Goal: Information Seeking & Learning: Learn about a topic

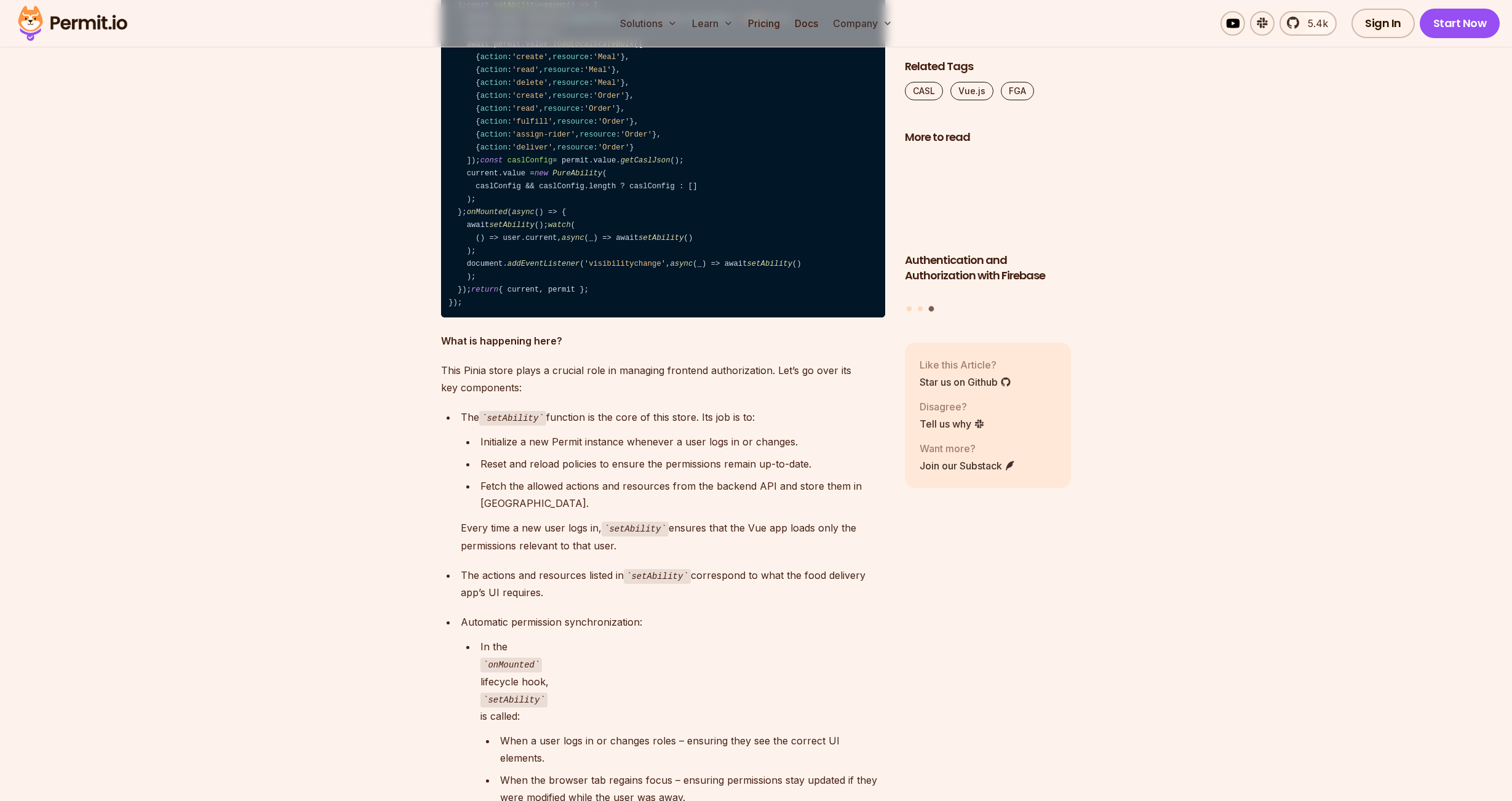
scroll to position [4985, 0]
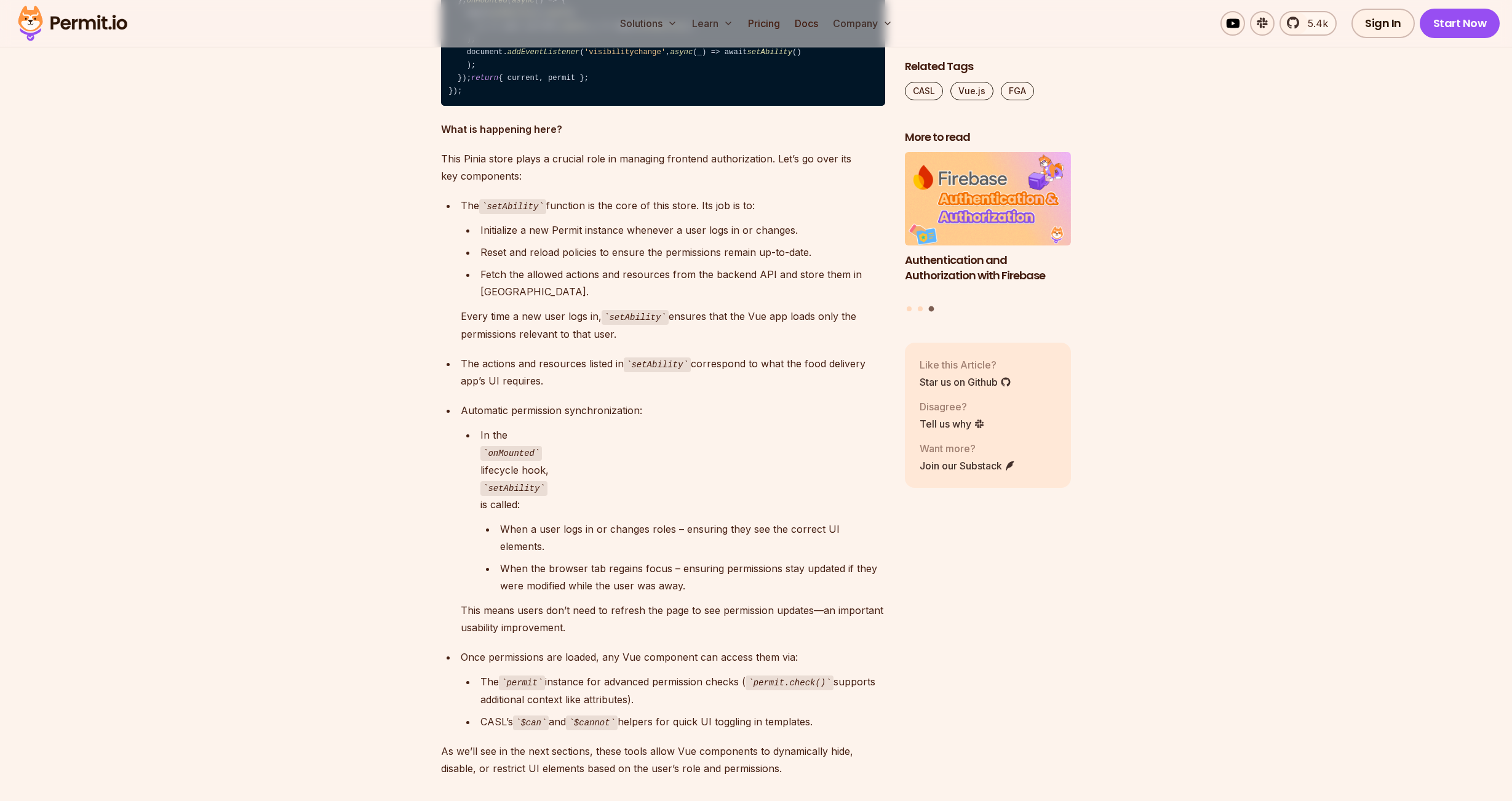
drag, startPoint x: 495, startPoint y: 681, endPoint x: 458, endPoint y: 367, distance: 316.2
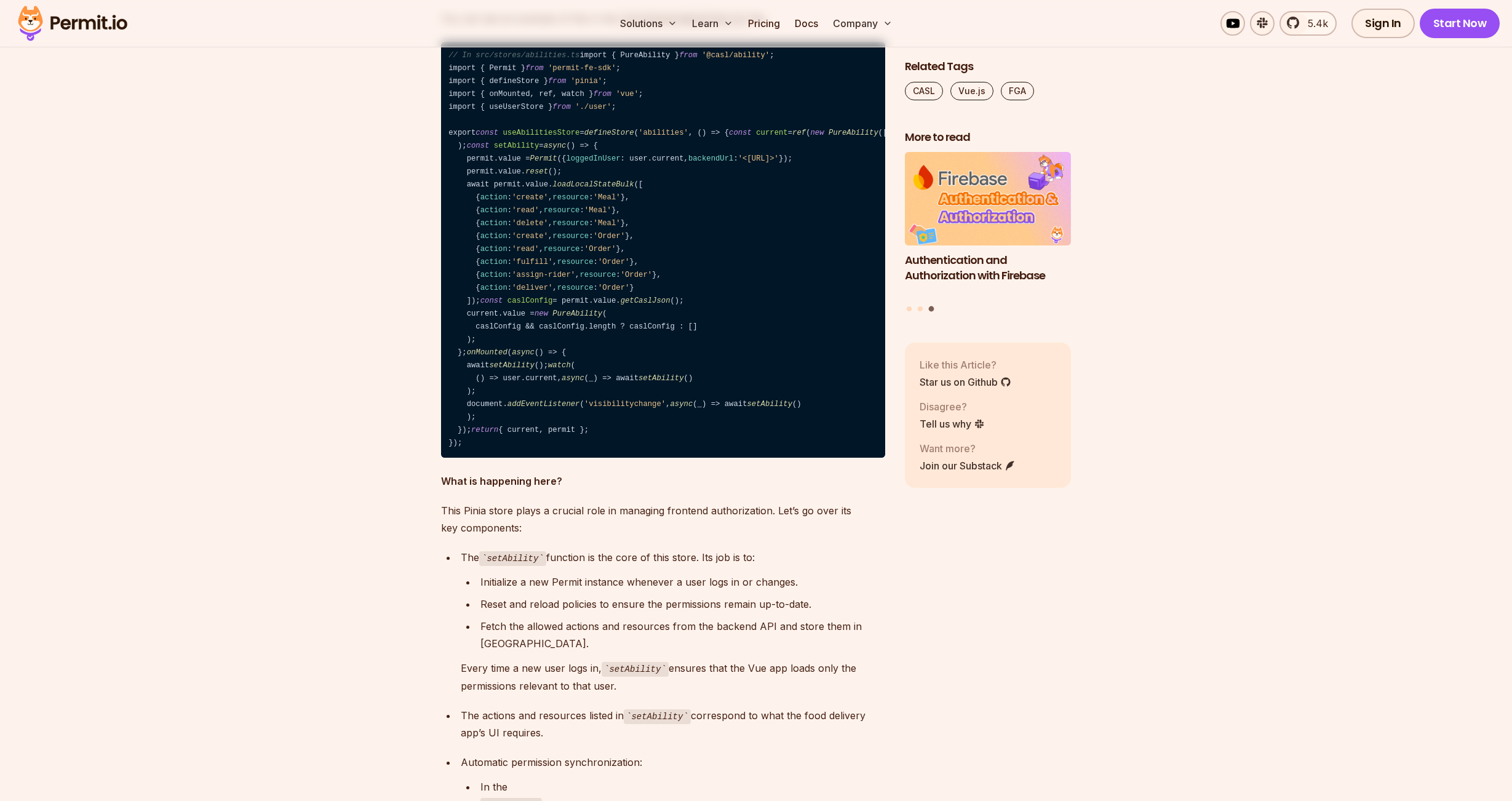
scroll to position [4616, 0]
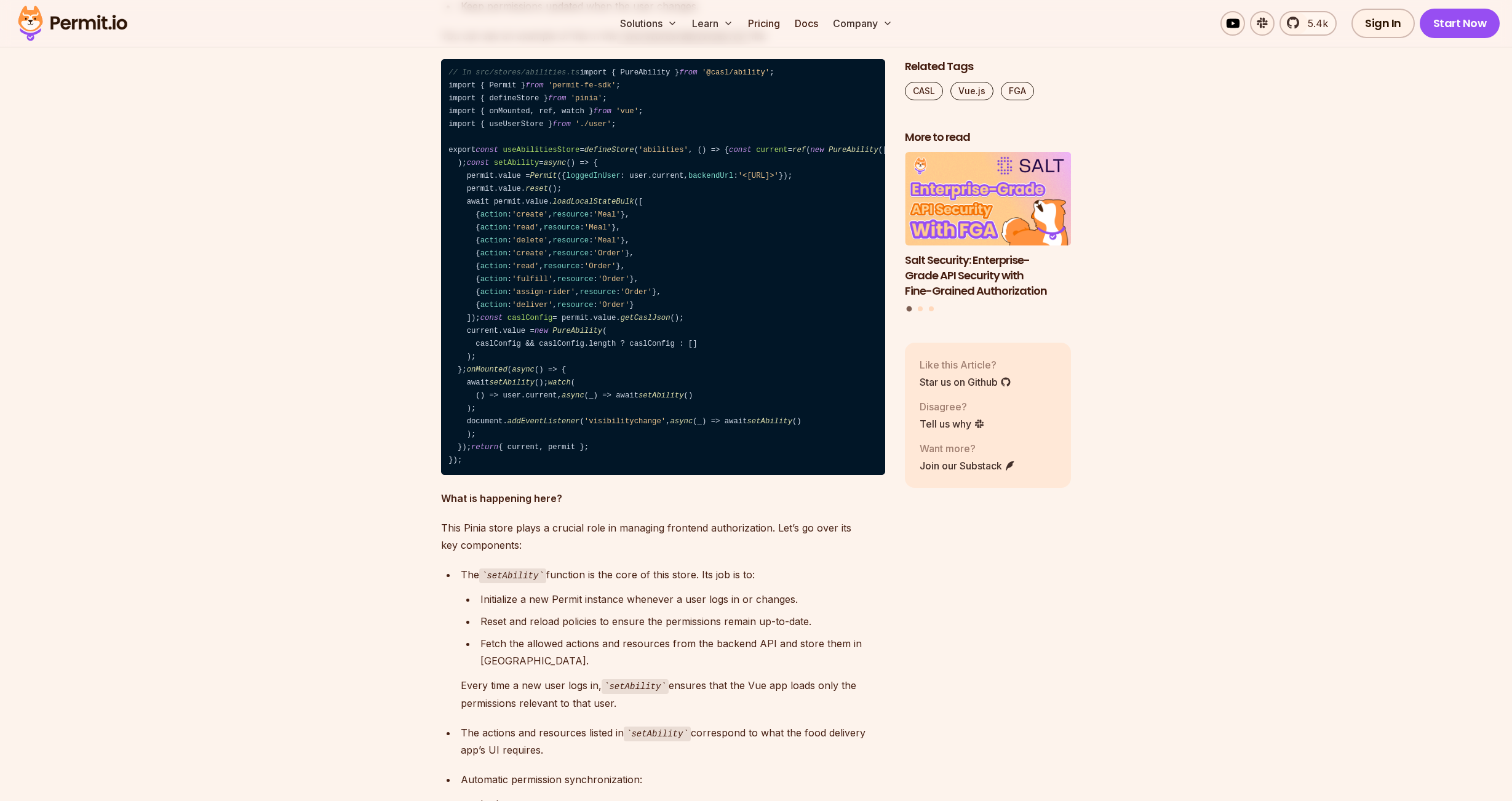
click at [448, 394] on code "// In src/stores/abilities.ts import { PureAbility } from '@casl/ability' ; imp…" at bounding box center [663, 266] width 444 height 416
copy code "import { PureAbility } from '@casl/ability' ; import { Permit } from 'permit-fe…"
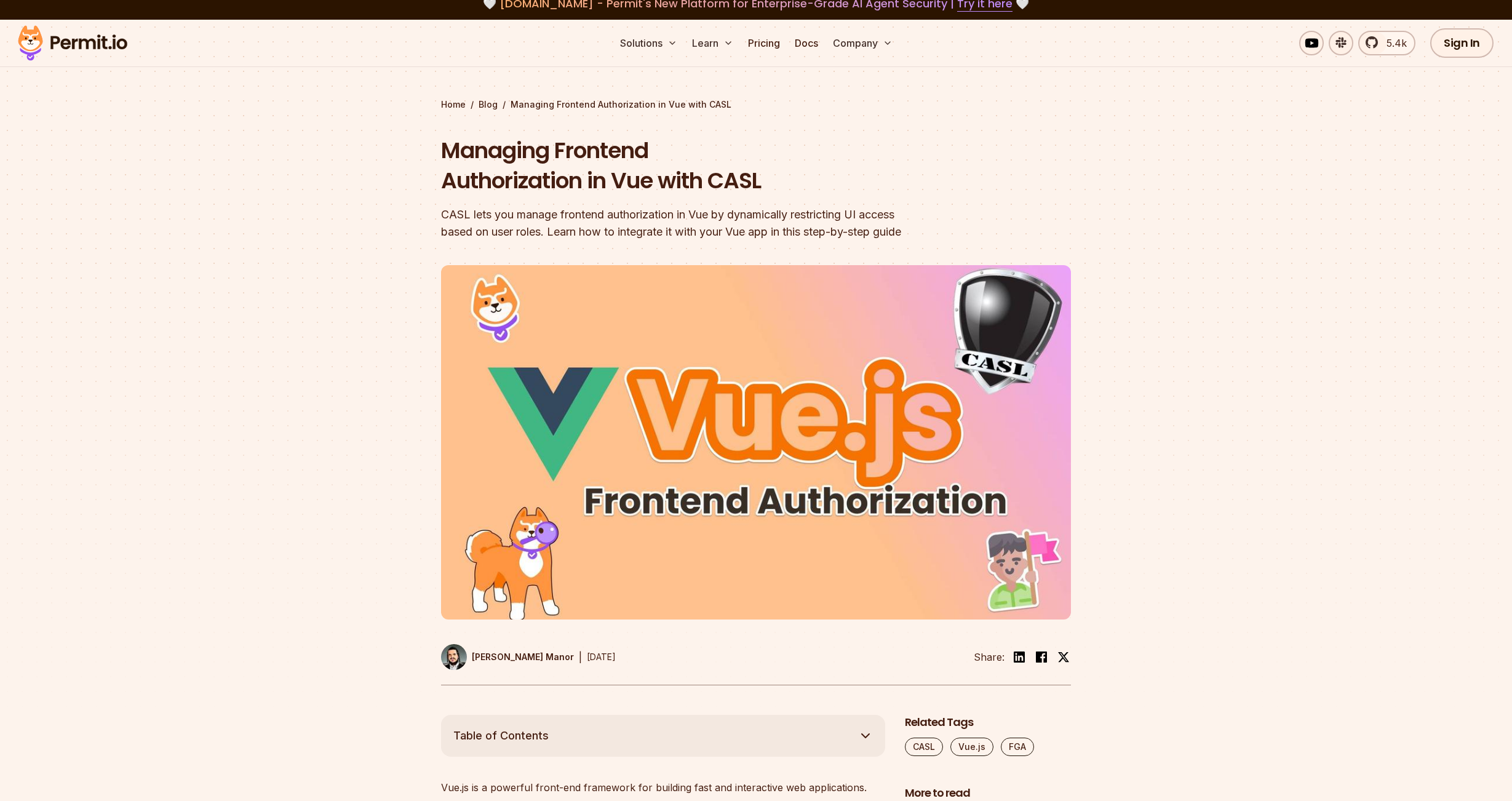
scroll to position [0, 0]
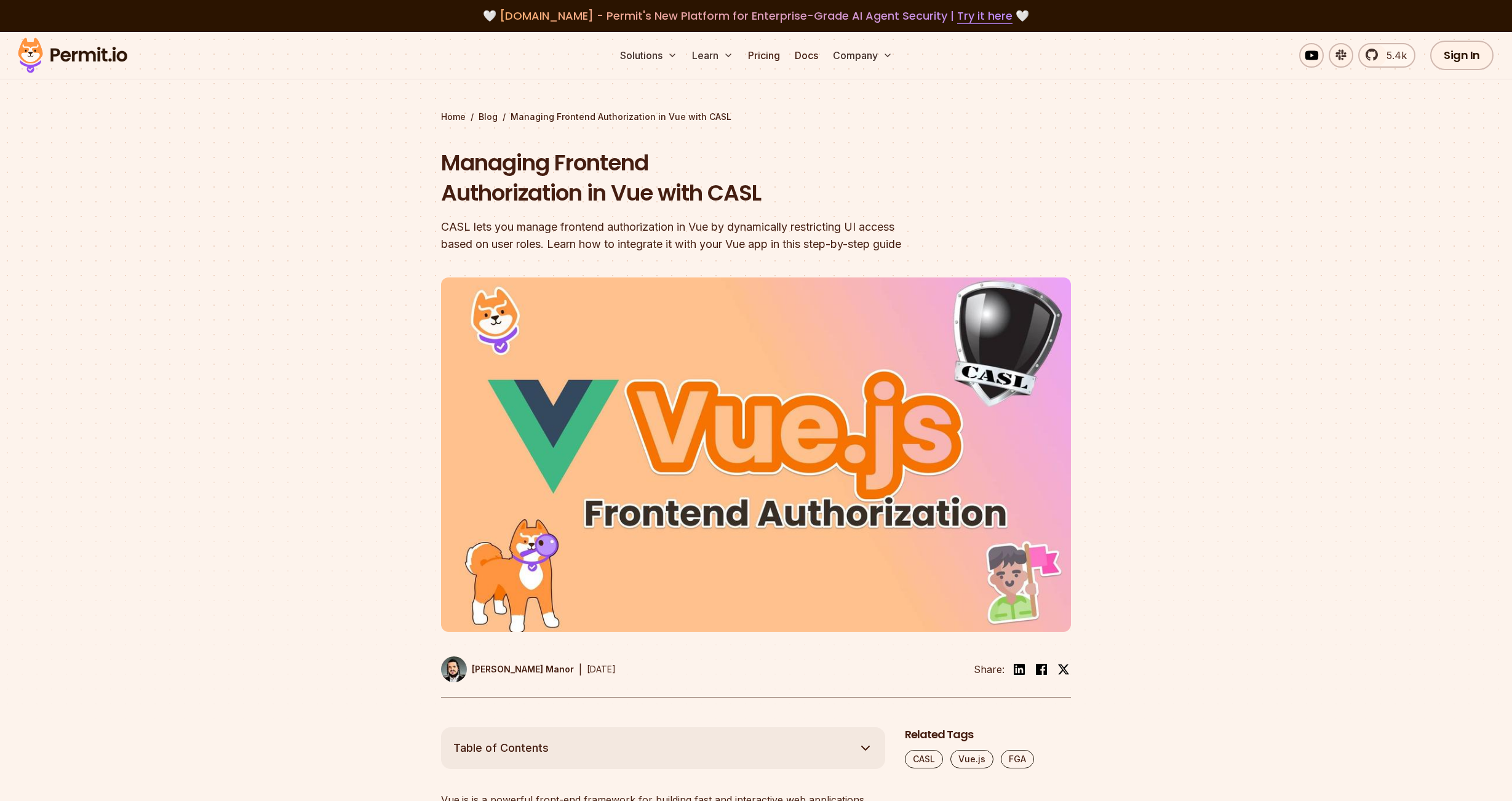
click at [314, 522] on div at bounding box center [756, 501] width 1512 height 452
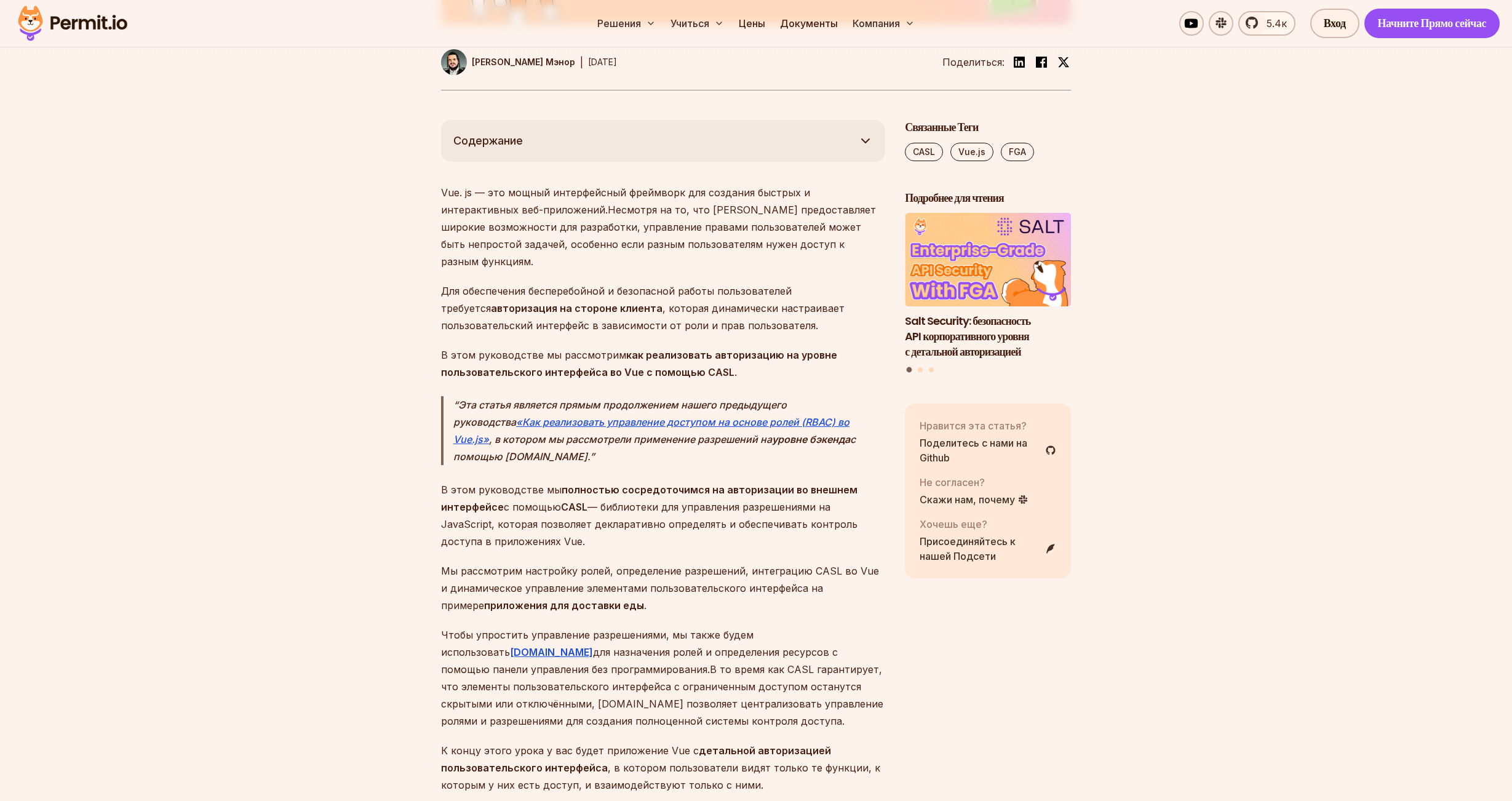
scroll to position [615, 0]
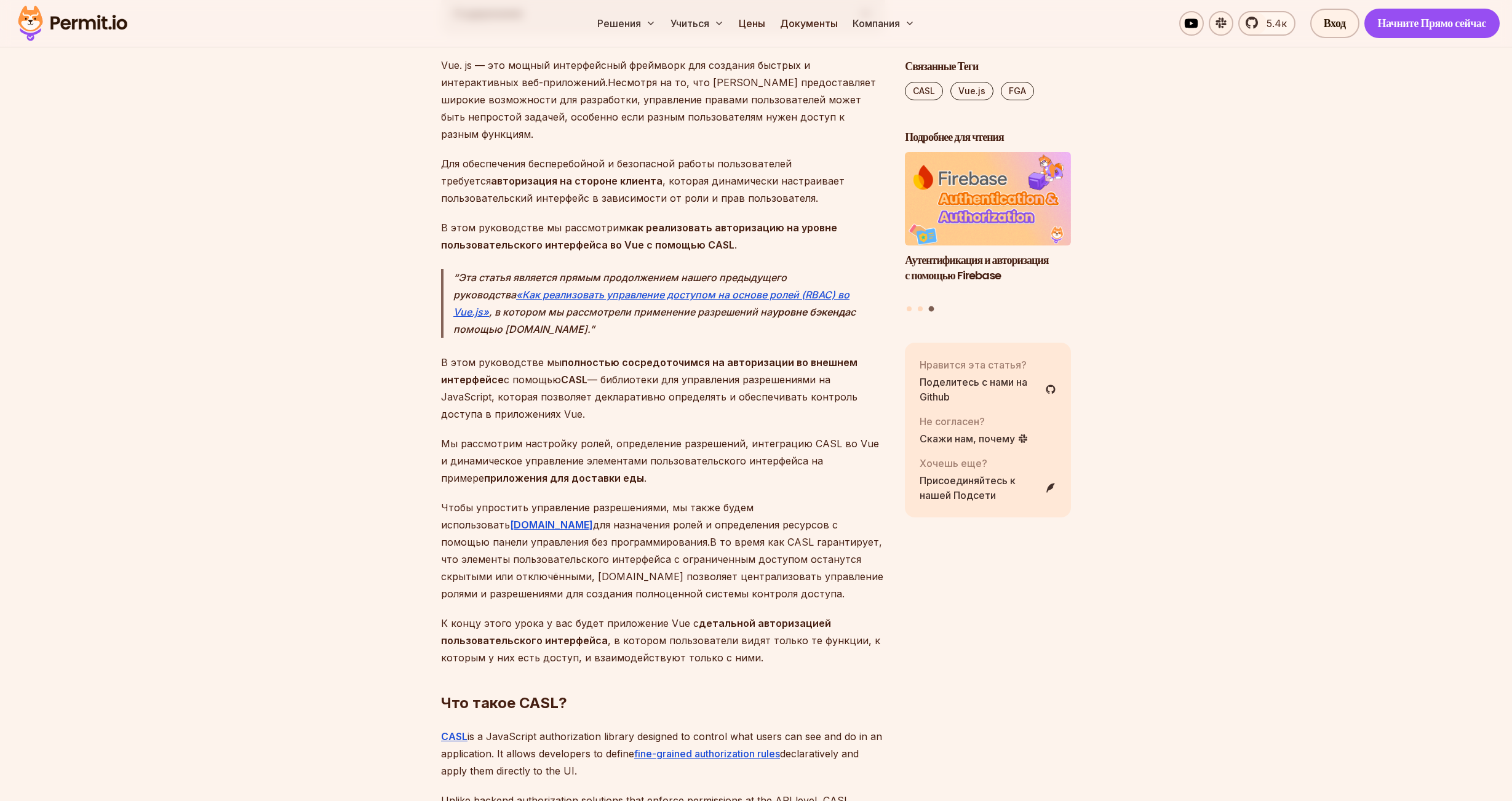
scroll to position [738, 0]
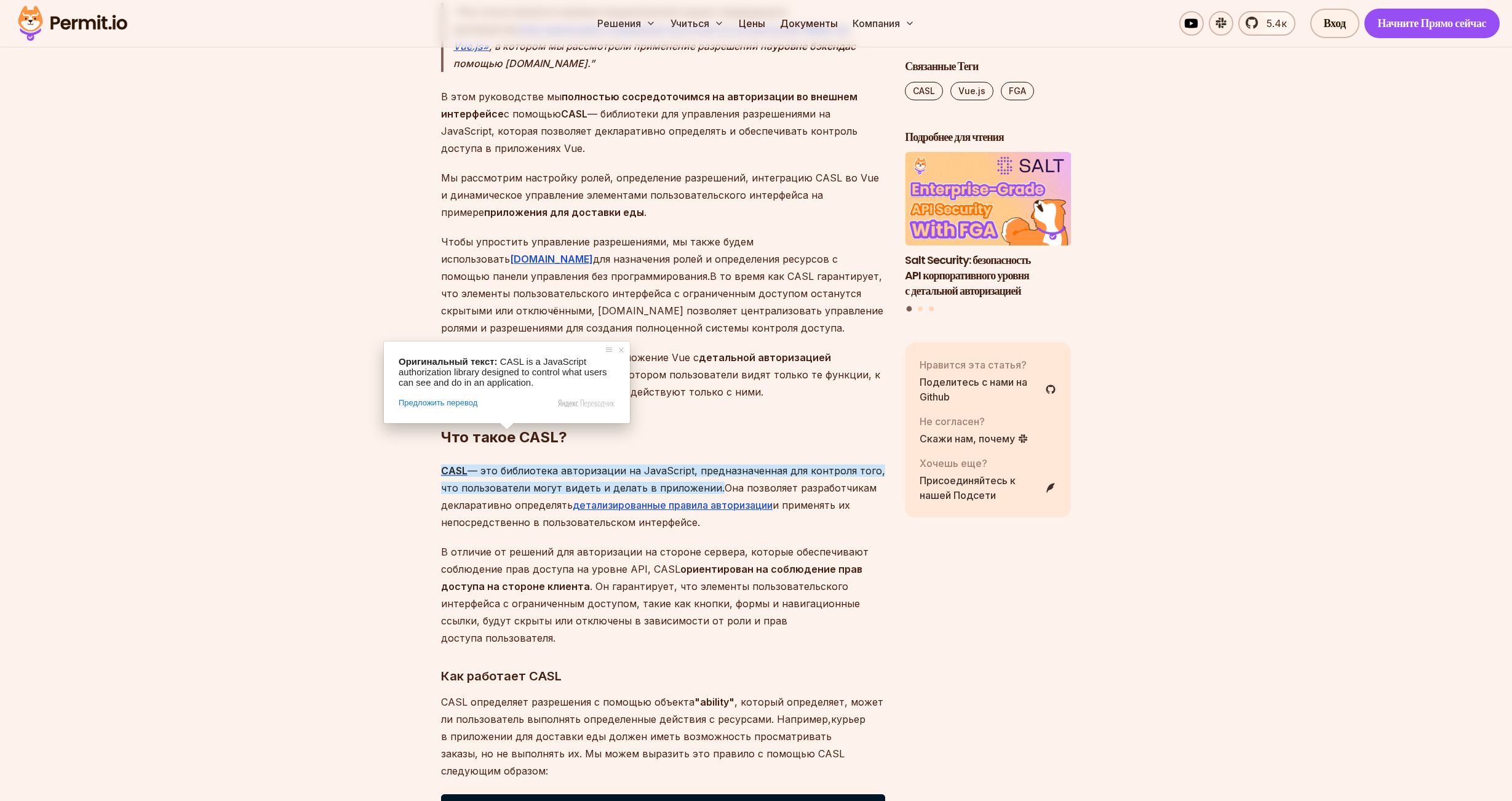
scroll to position [1046, 0]
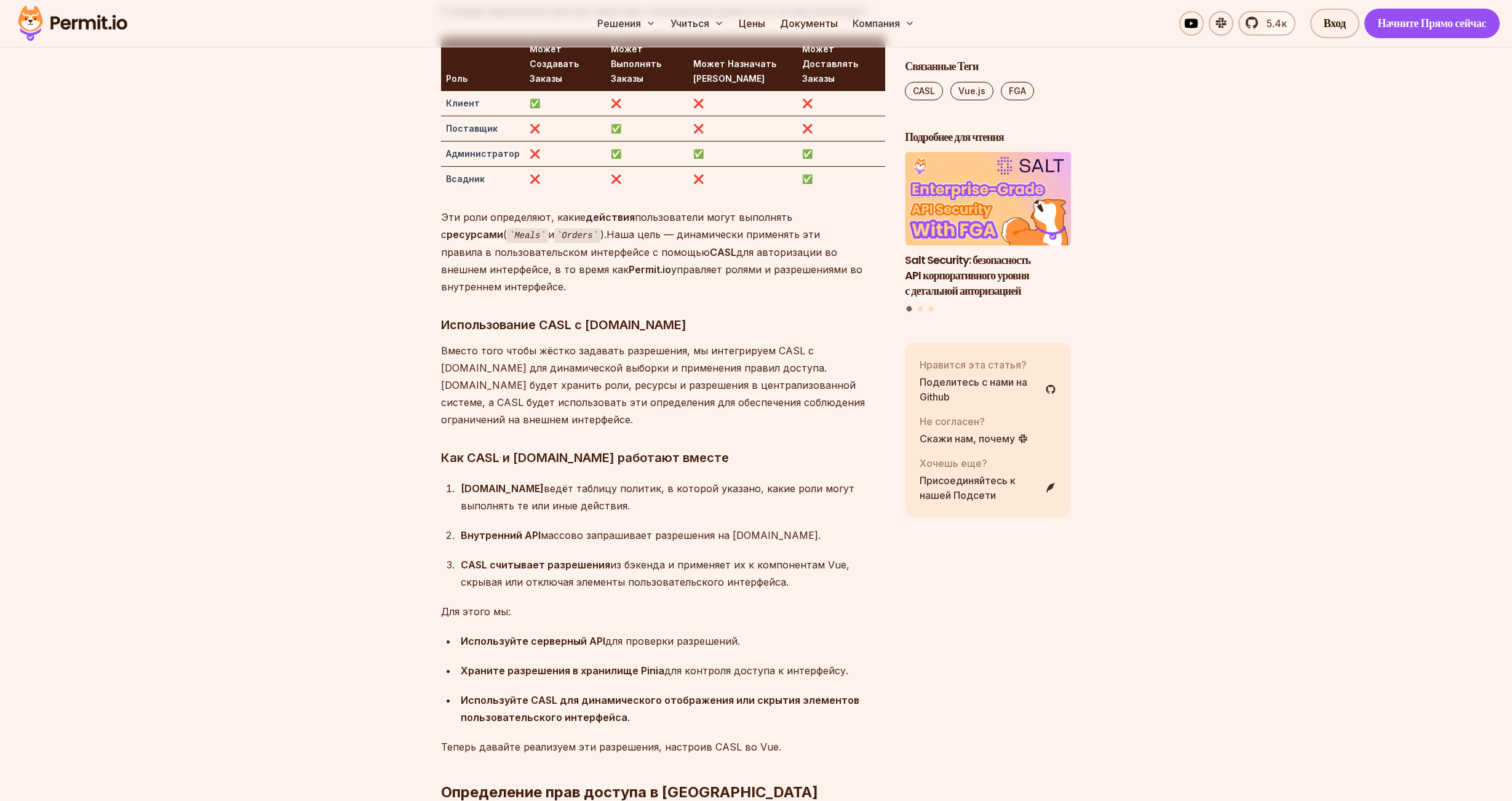
scroll to position [3077, 0]
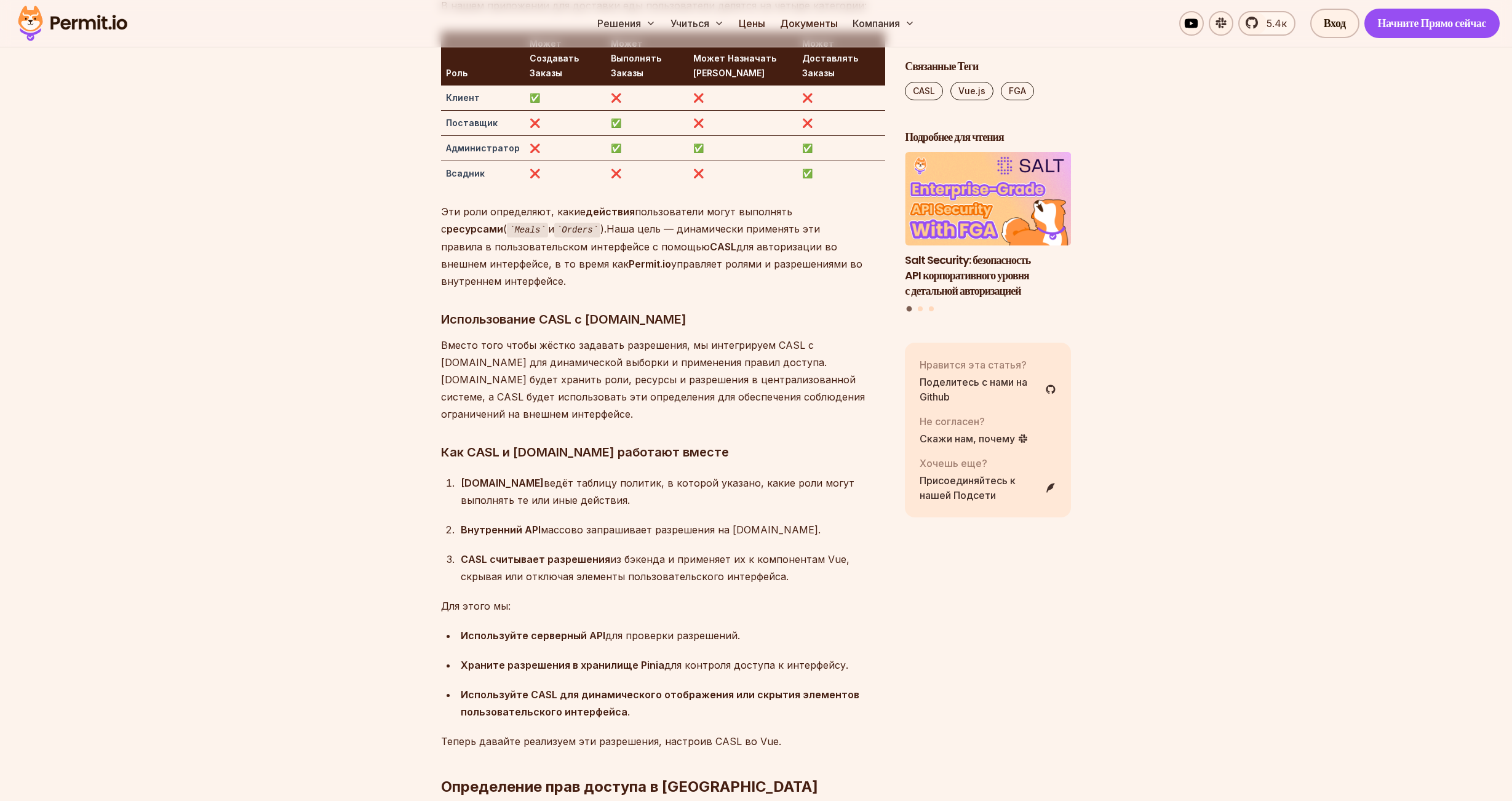
click at [732, 597] on p "Для этого мы:" at bounding box center [663, 606] width 444 height 17
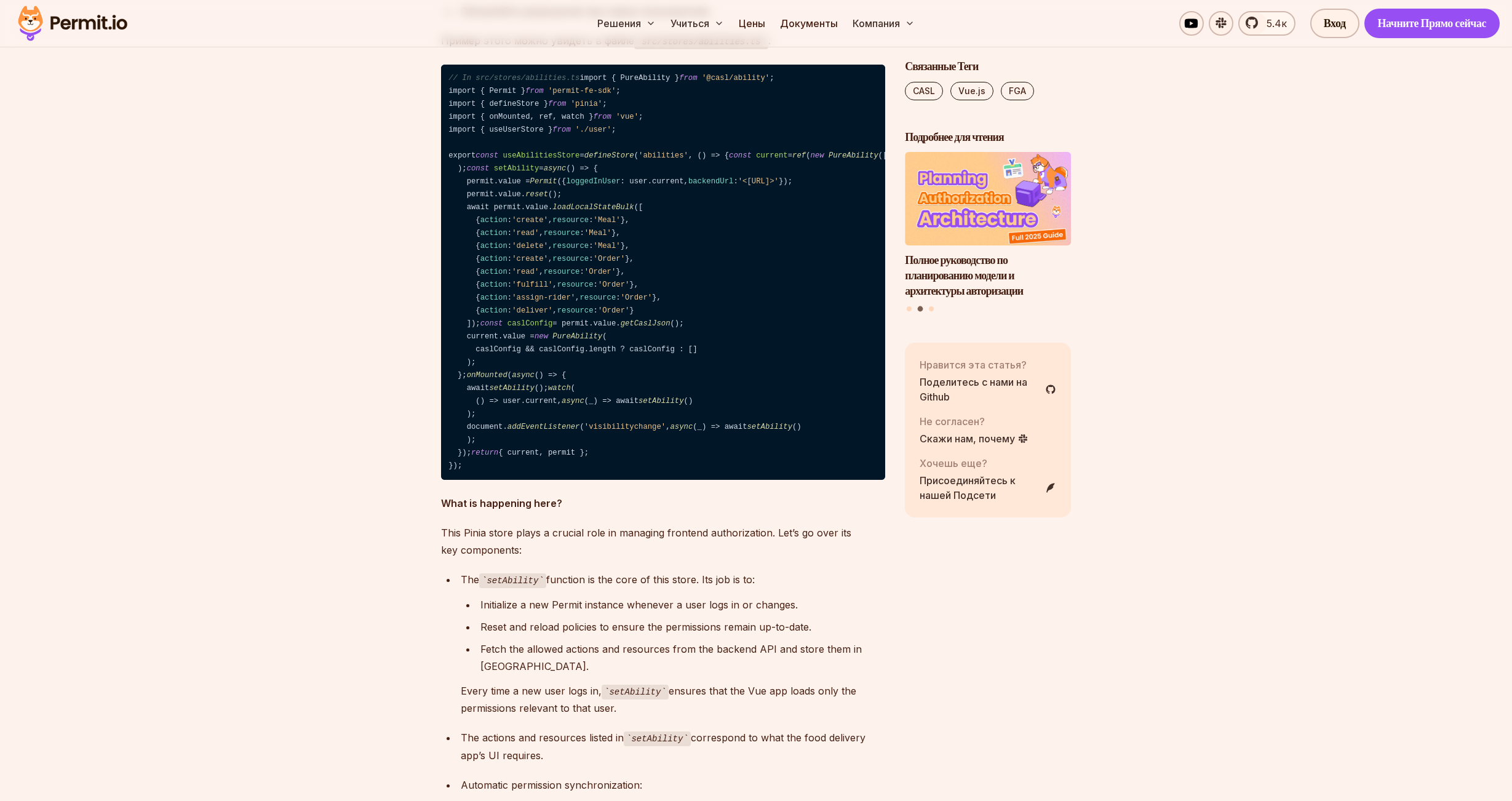
scroll to position [5231, 0]
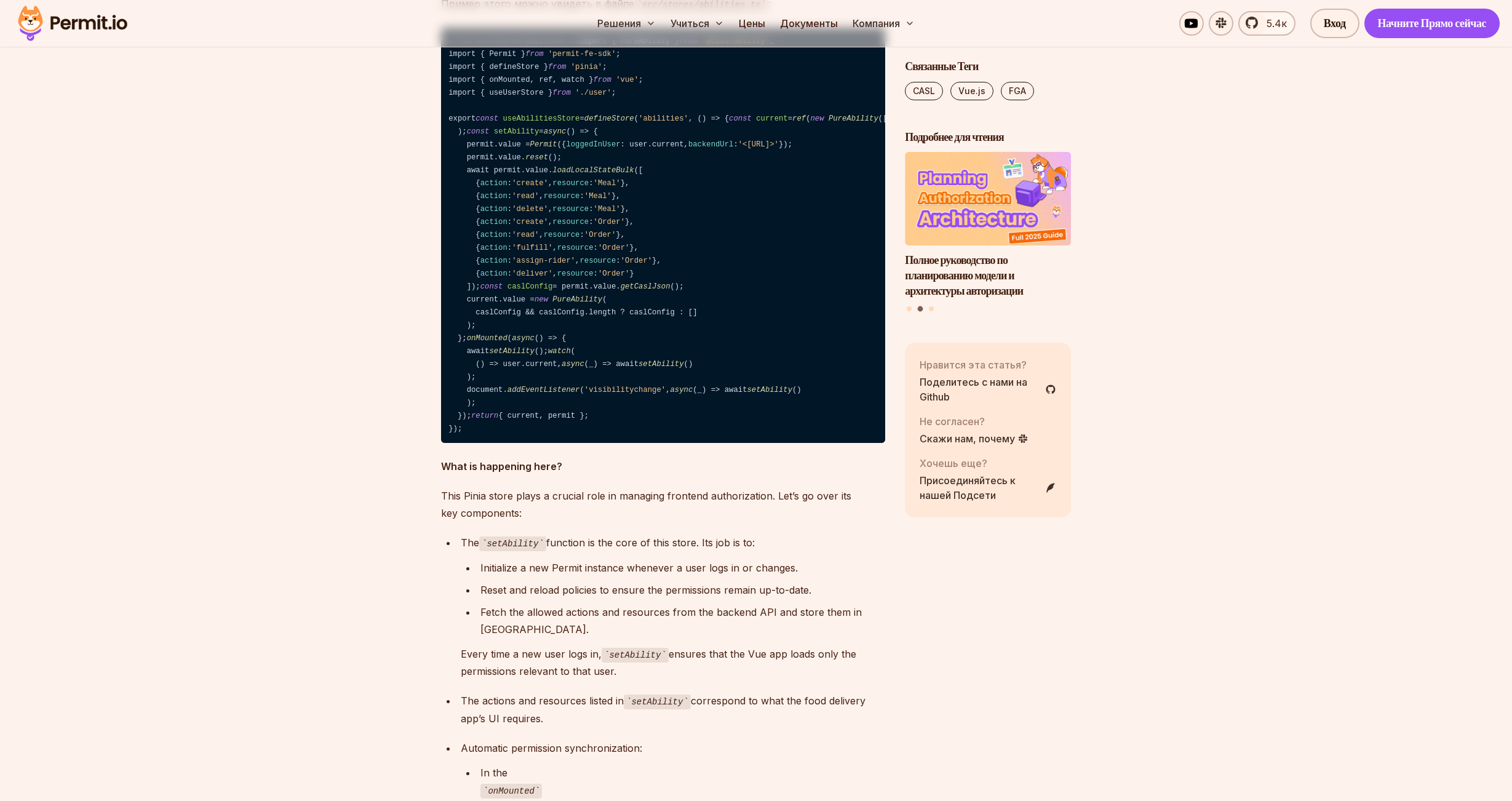
click at [932, 123] on span "user" at bounding box center [941, 118] width 18 height 9
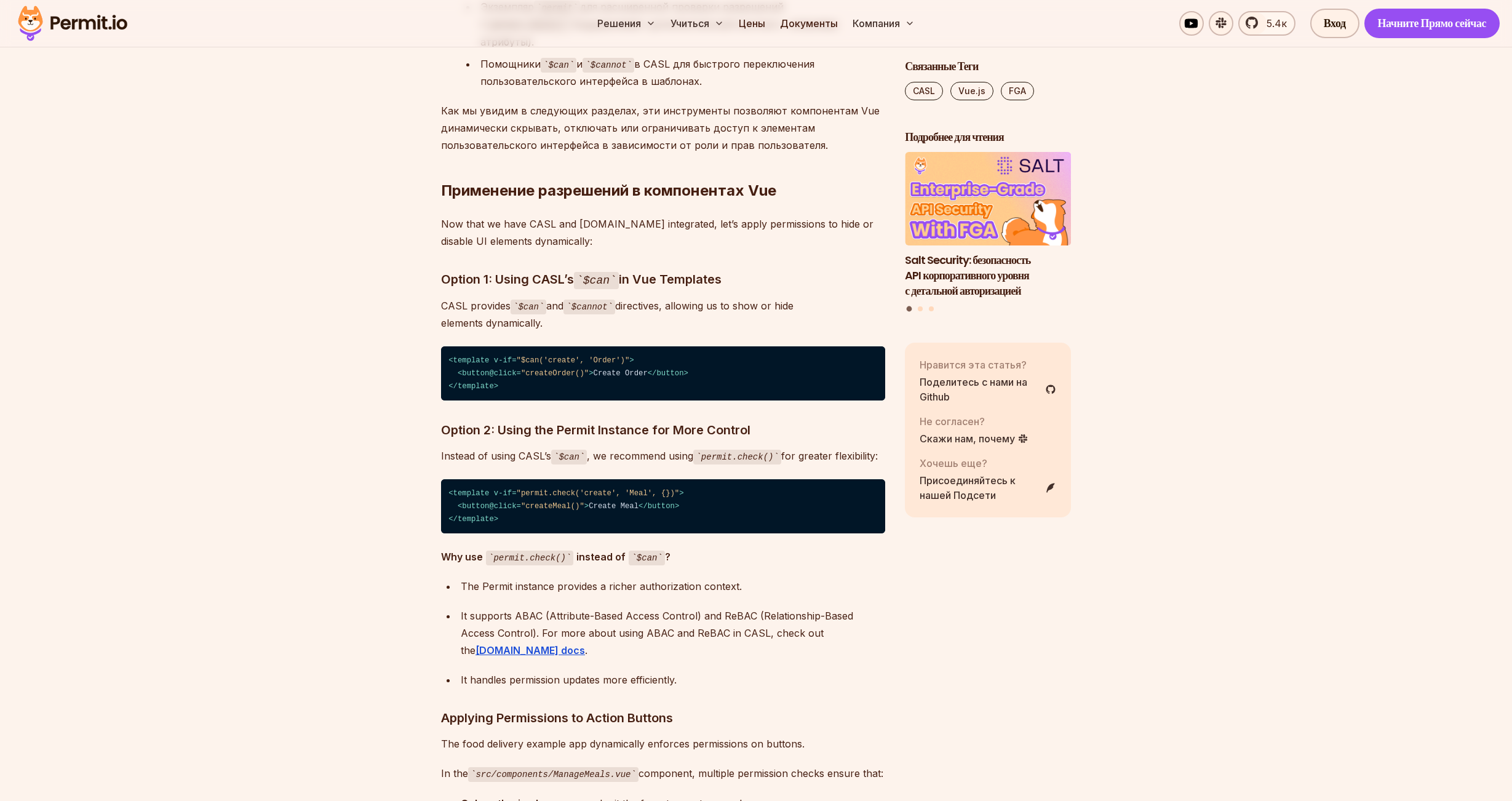
scroll to position [6338, 0]
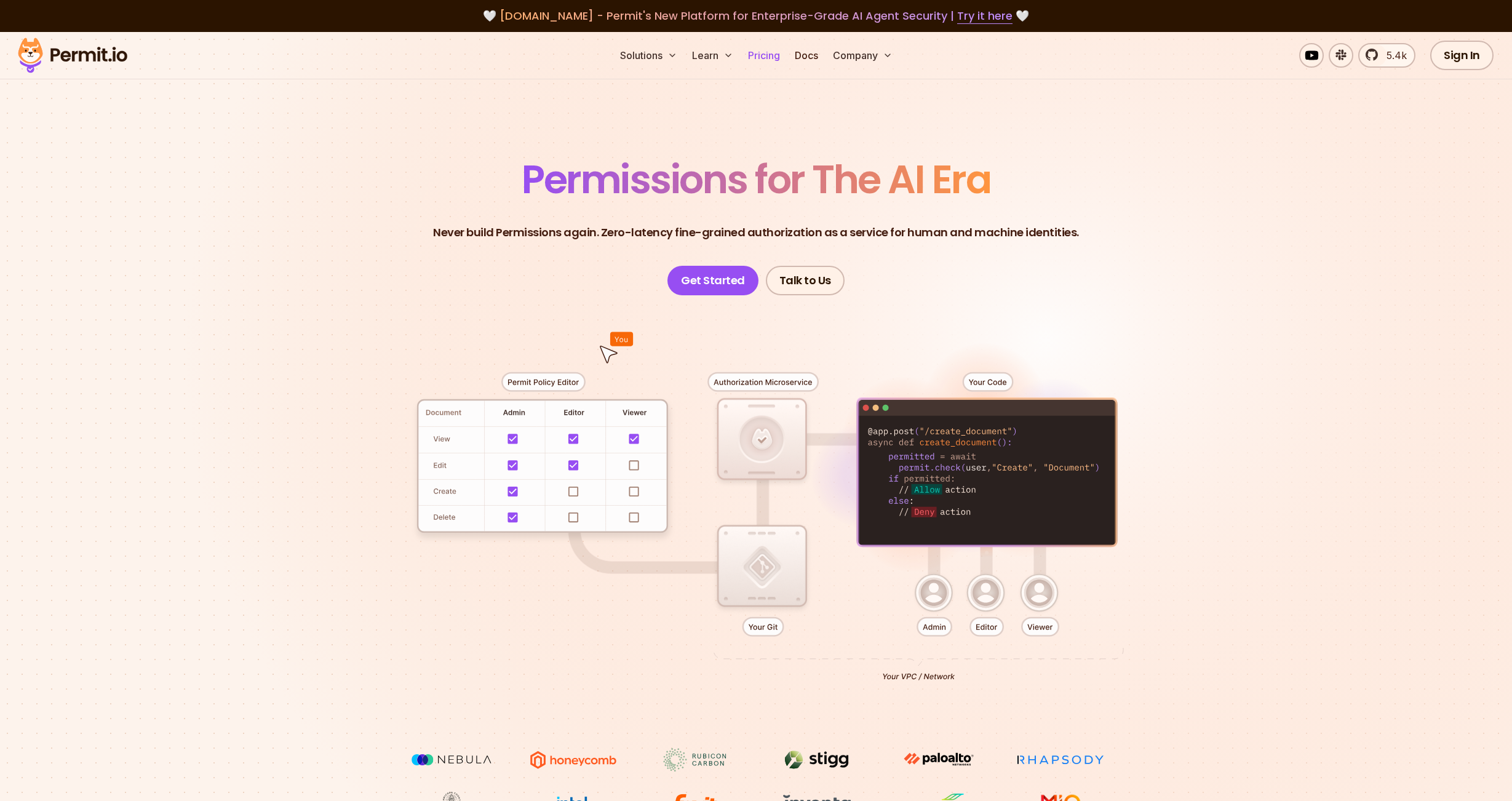
click at [758, 56] on link "Pricing" at bounding box center [763, 55] width 42 height 24
